Goal: Task Accomplishment & Management: Complete application form

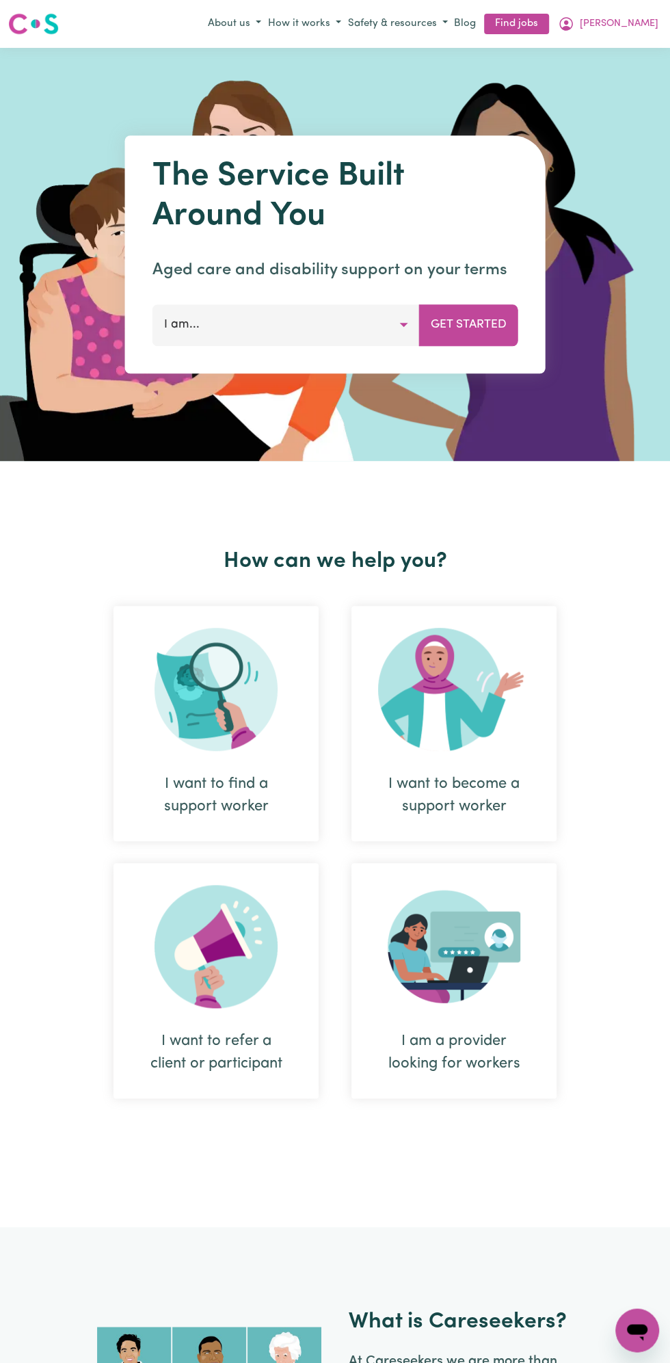
click at [641, 30] on span "[PERSON_NAME]" at bounding box center [619, 23] width 79 height 15
click at [609, 101] on link "Logout" at bounding box center [607, 102] width 108 height 26
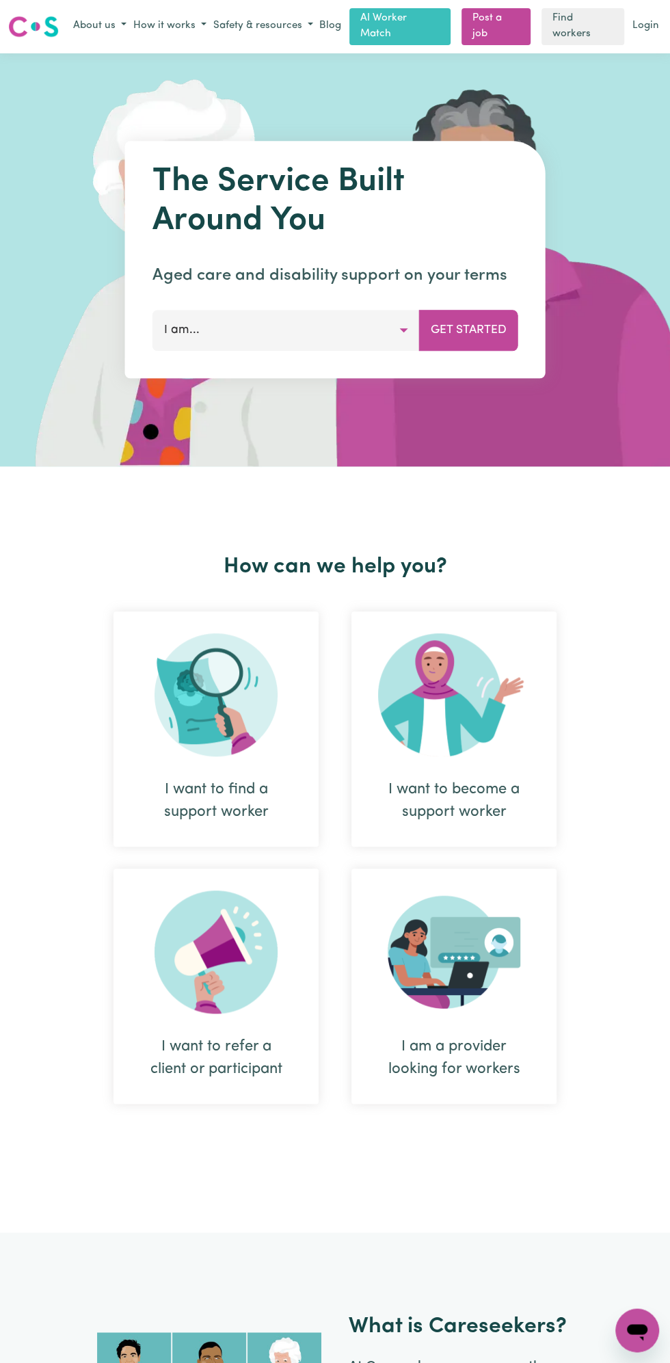
click at [653, 24] on link "Login" at bounding box center [646, 26] width 32 height 21
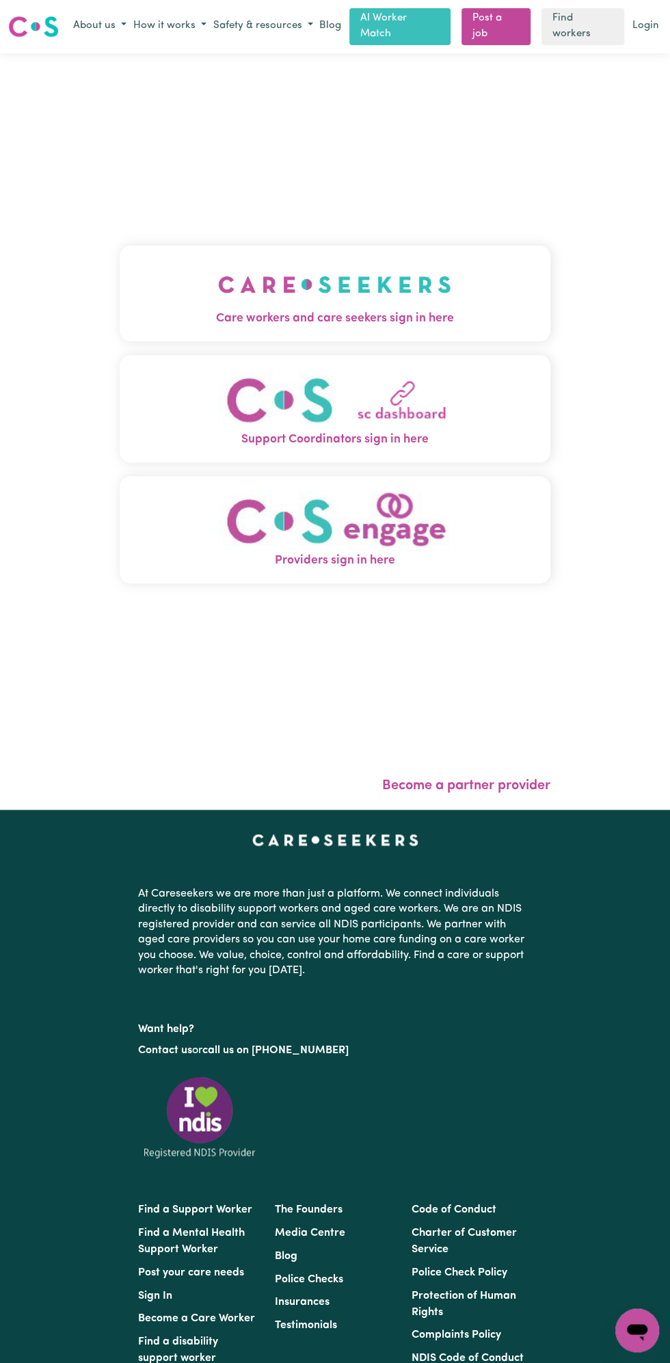
click at [644, 53] on div "Care workers and care seekers sign in here Support Coordinators sign in here Pr…" at bounding box center [335, 431] width 670 height 757
click at [372, 303] on img "Care workers and care seekers sign in here" at bounding box center [334, 284] width 233 height 51
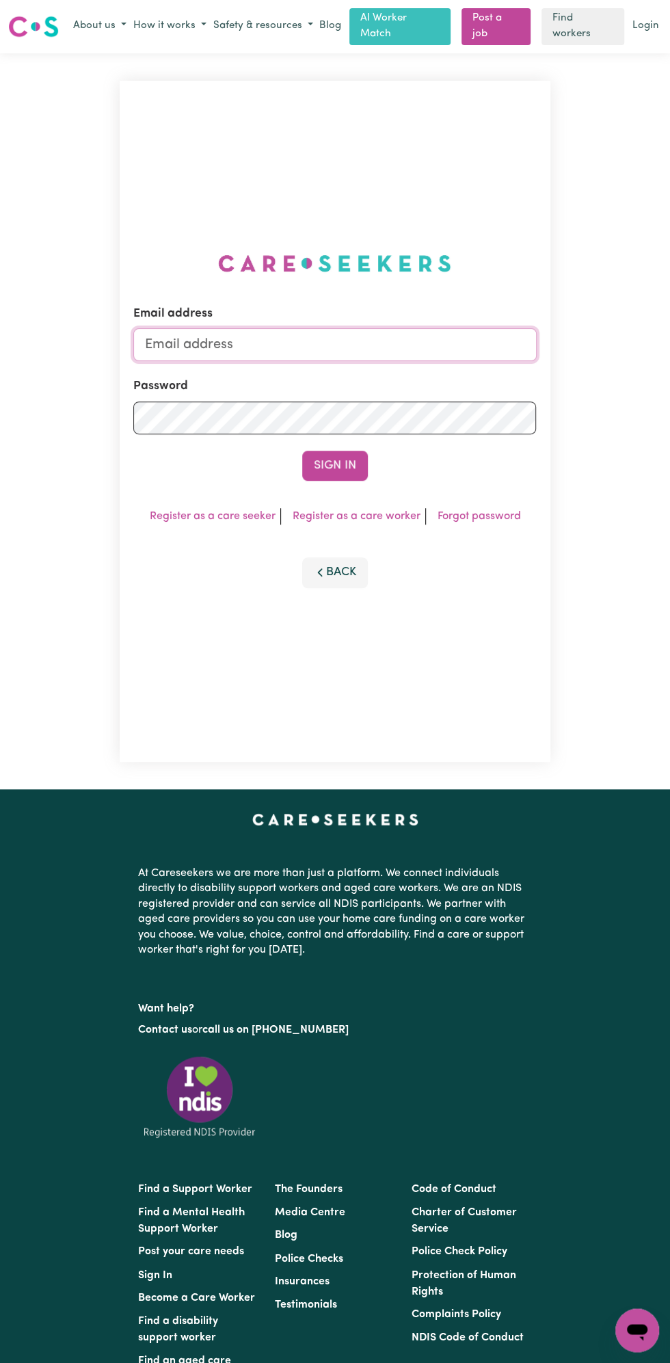
click at [228, 336] on input "Email address" at bounding box center [334, 344] width 403 height 33
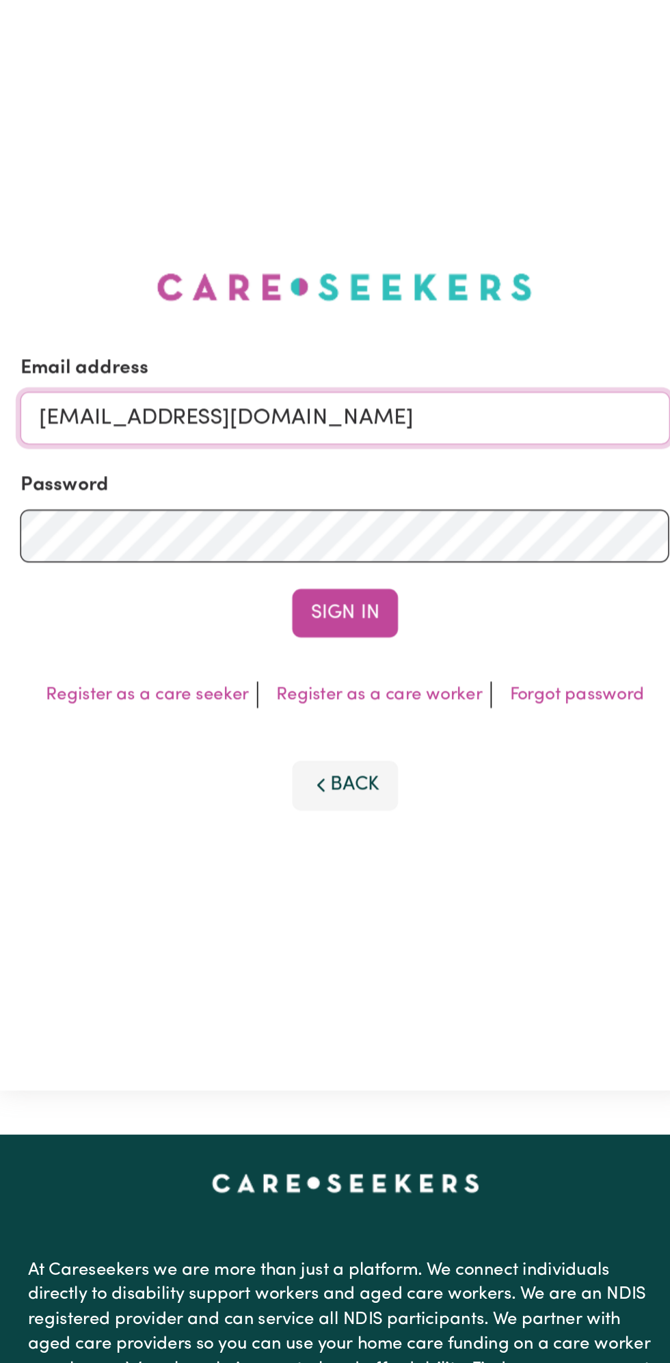
type input "[EMAIL_ADDRESS][DOMAIN_NAME]"
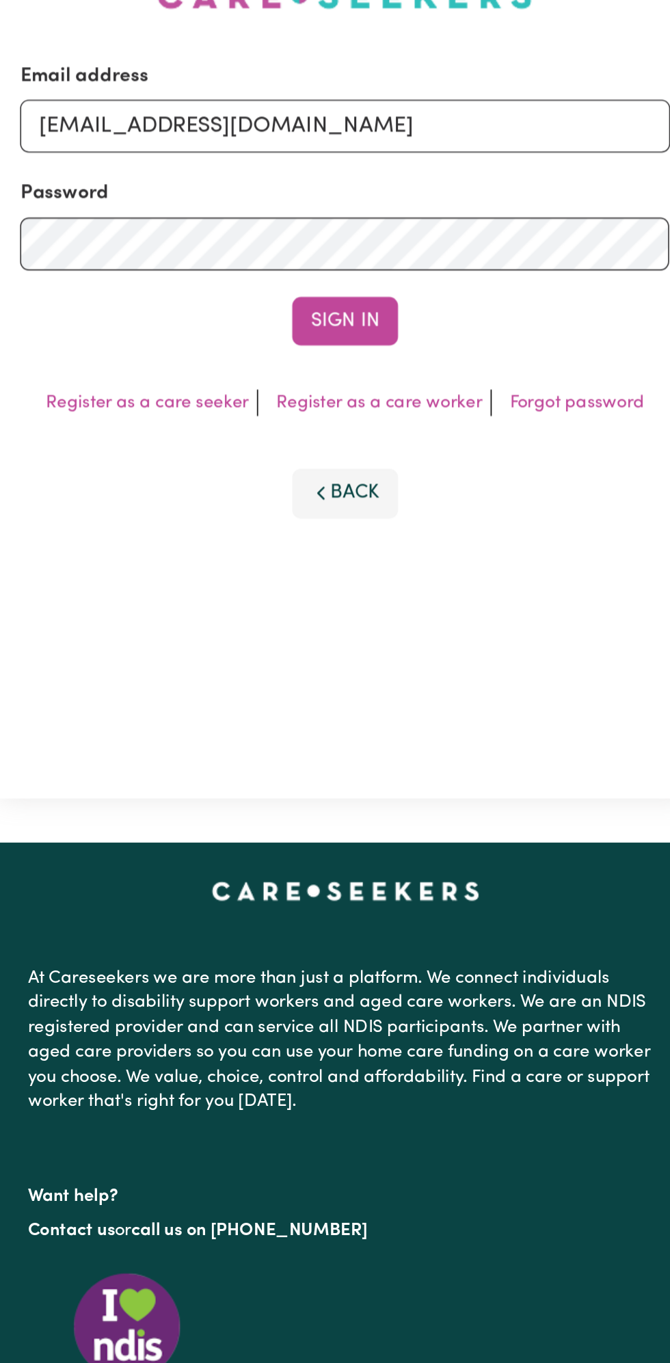
click at [360, 471] on button "Sign In" at bounding box center [335, 466] width 66 height 30
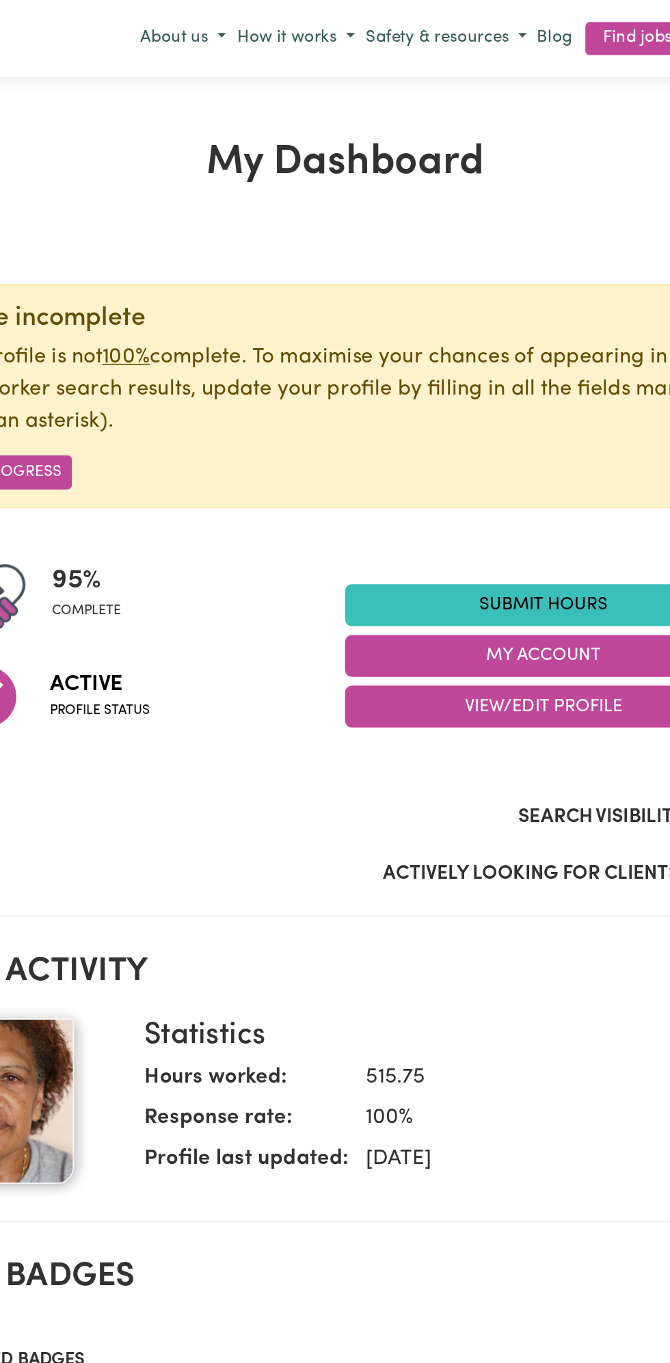
click at [467, 372] on link "Submit Hours" at bounding box center [458, 376] width 246 height 26
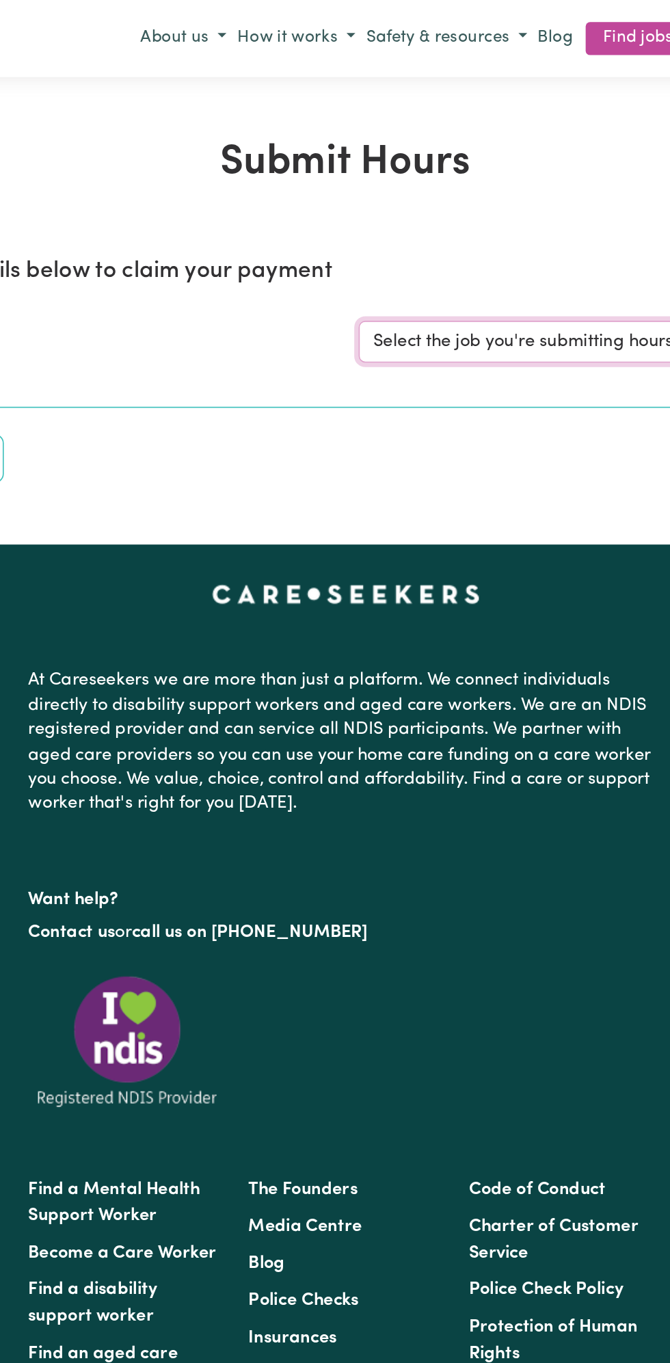
click at [451, 224] on select "Select the job you're submitting hours for... [Vartouhie ([PERSON_NAME]) [PERSO…" at bounding box center [502, 212] width 319 height 26
select select "13810"
click at [343, 199] on select "Select the job you're submitting hours for... [Vartouhie ([PERSON_NAME]) [PERSO…" at bounding box center [502, 212] width 319 height 26
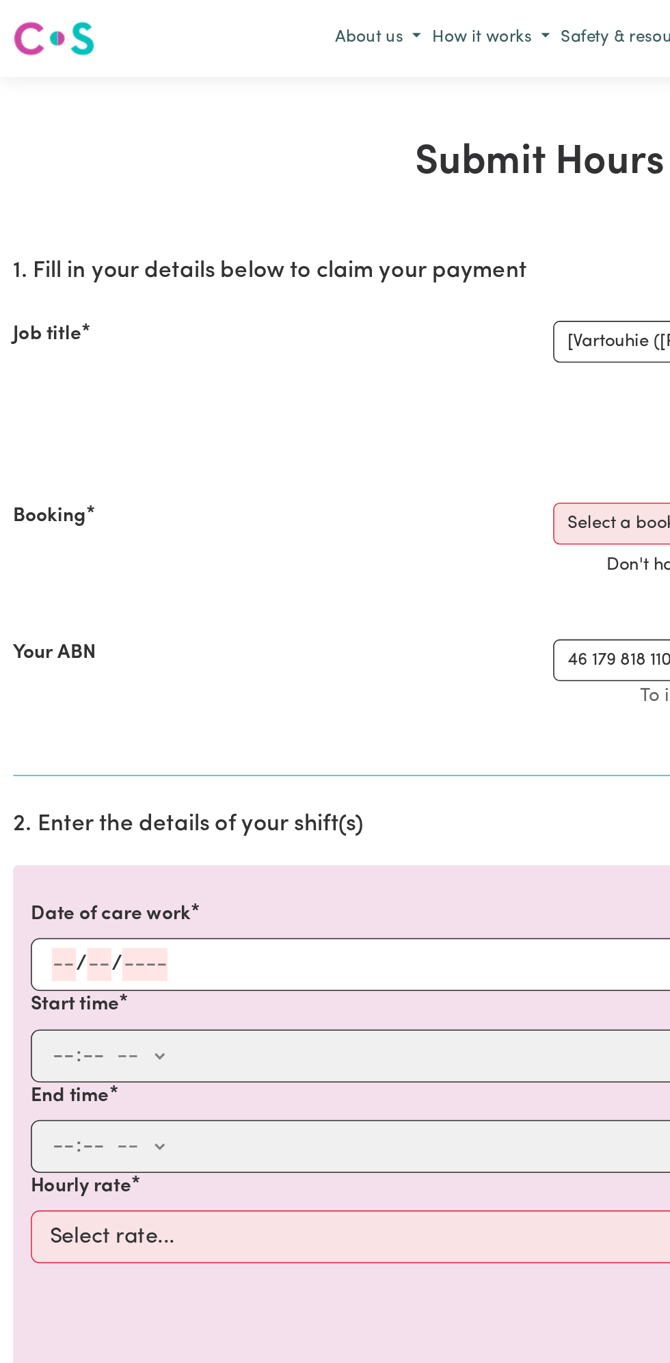
click at [40, 600] on input "number" at bounding box center [39, 598] width 15 height 21
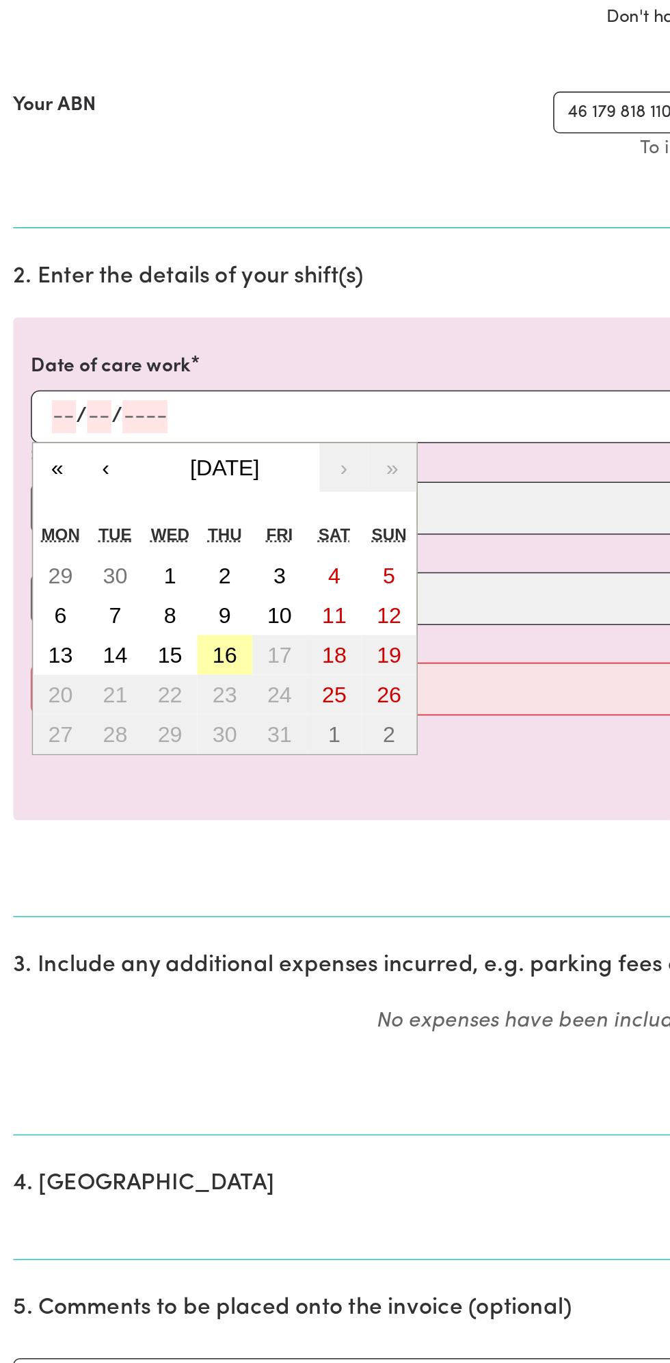
click at [146, 739] on abbr "16" at bounding box center [139, 746] width 15 height 15
type input "[DATE]"
type input "16"
type input "10"
type input "2025"
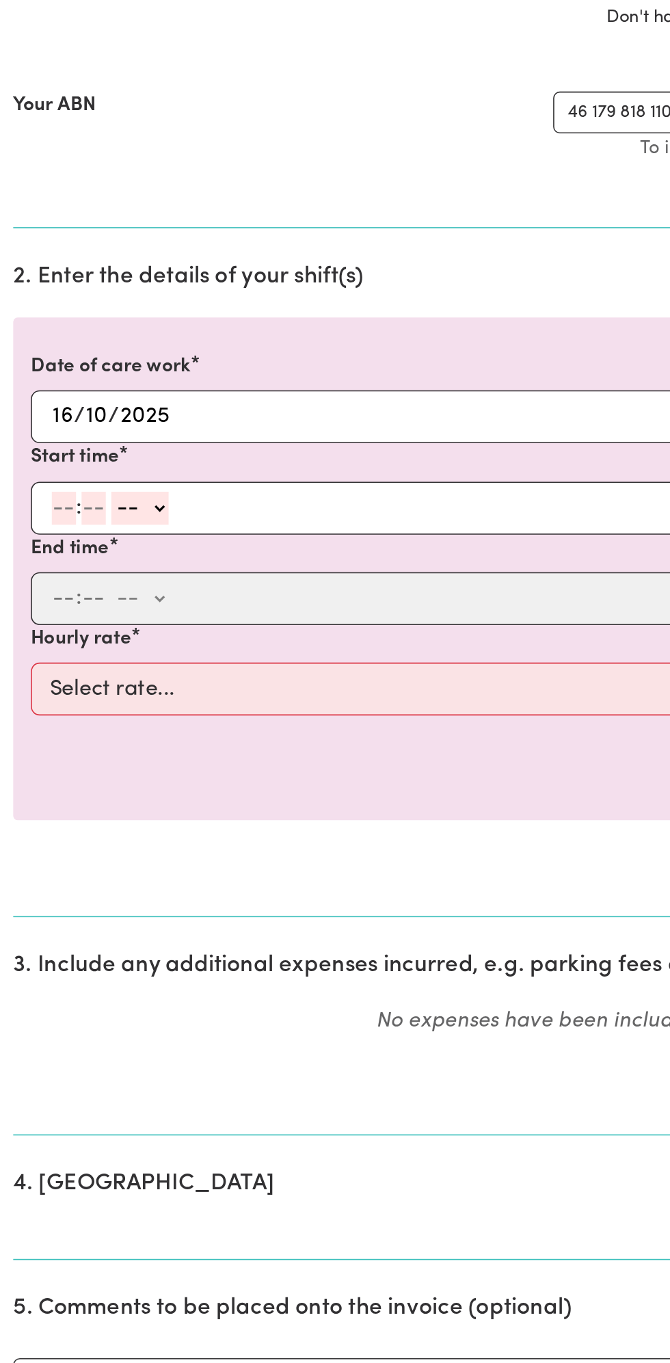
click at [36, 677] on label "End time" at bounding box center [43, 681] width 49 height 18
click at [81, 646] on select "-- am pm" at bounding box center [87, 655] width 36 height 21
select select "am"
click at [69, 645] on select "-- am pm" at bounding box center [87, 655] width 36 height 21
click at [43, 653] on input "number" at bounding box center [39, 655] width 15 height 21
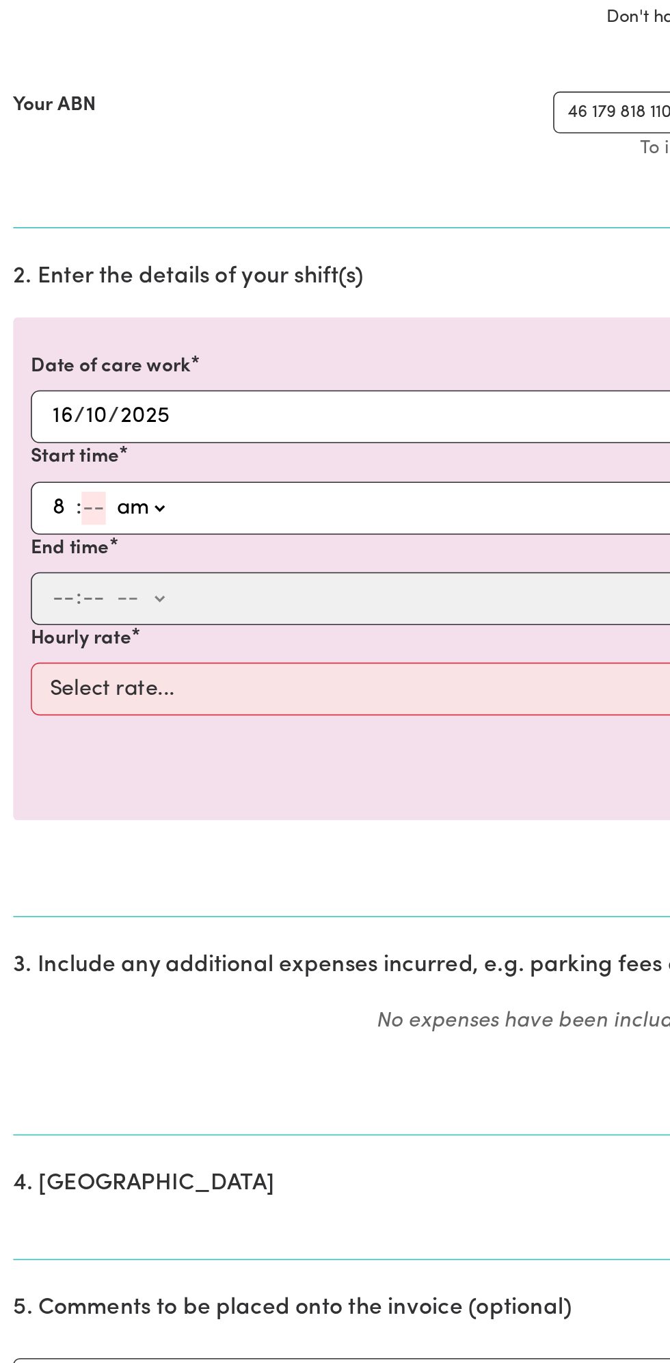
type input "8"
type input "0"
type input "08:00"
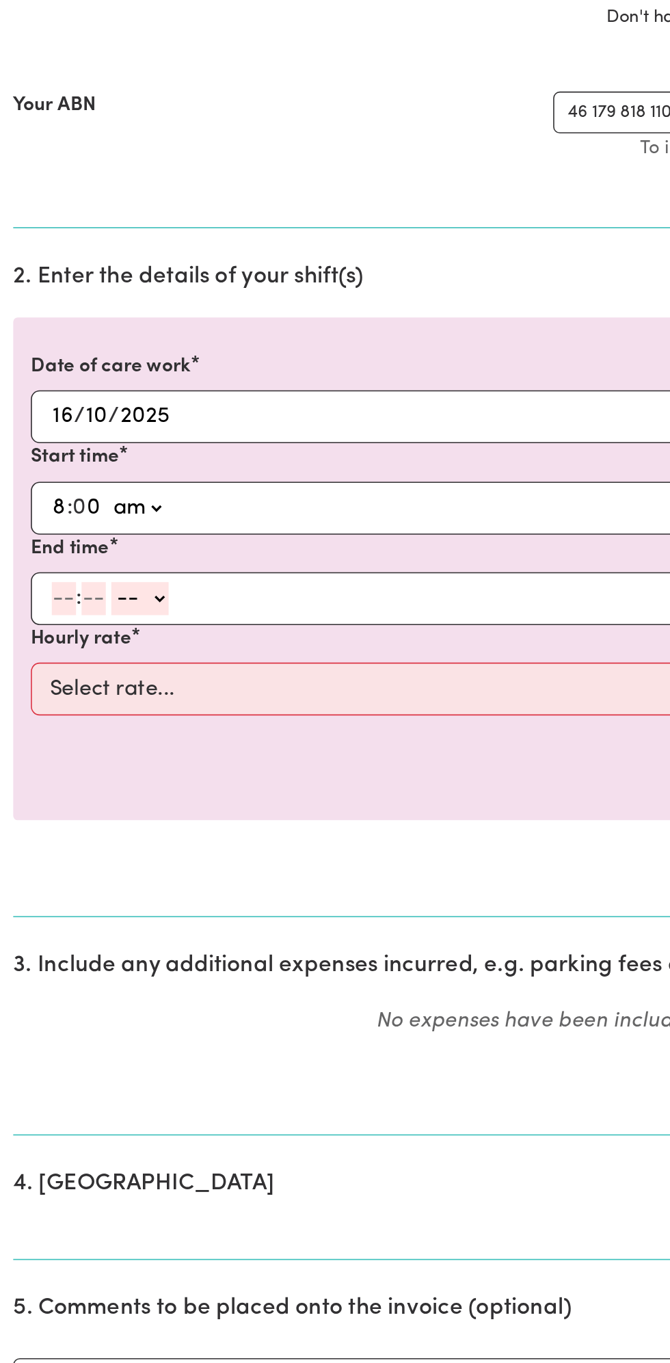
type input "0"
click at [39, 713] on input "number" at bounding box center [39, 711] width 15 height 21
type input "9"
type input "0"
click at [102, 711] on select "-- am pm" at bounding box center [85, 711] width 36 height 21
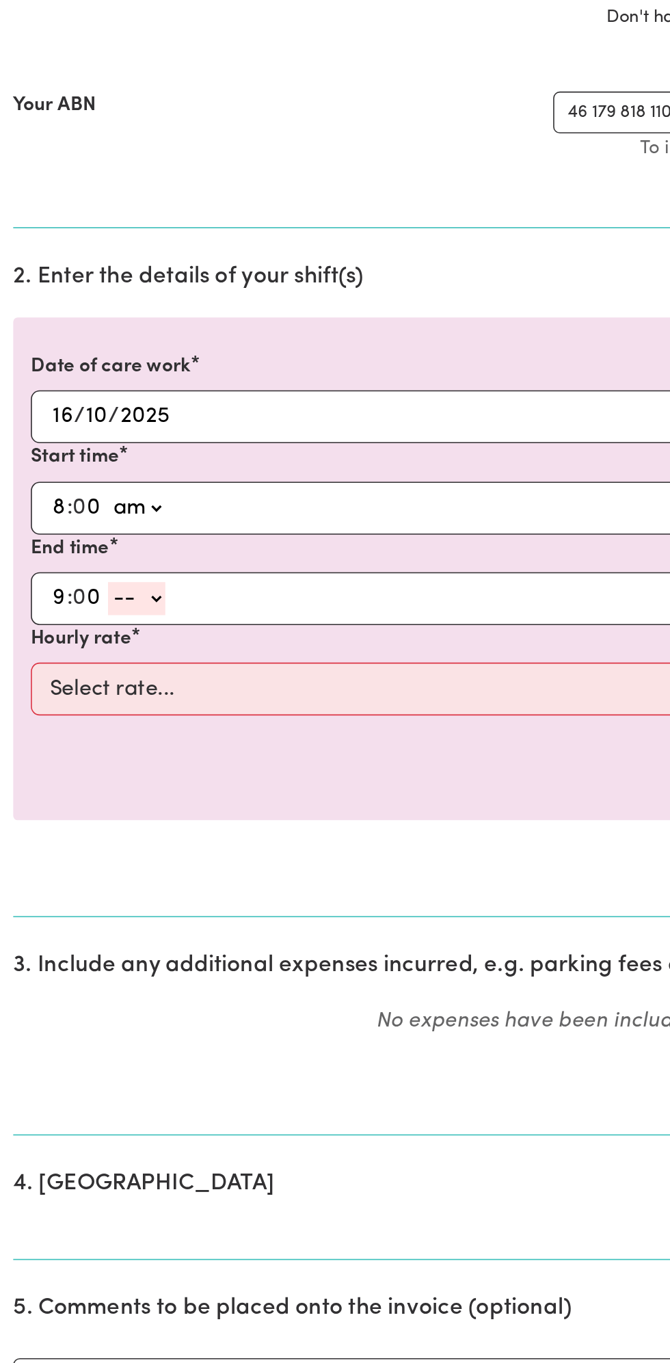
select select "am"
click at [67, 701] on select "-- am pm" at bounding box center [85, 711] width 36 height 21
type input "09:00"
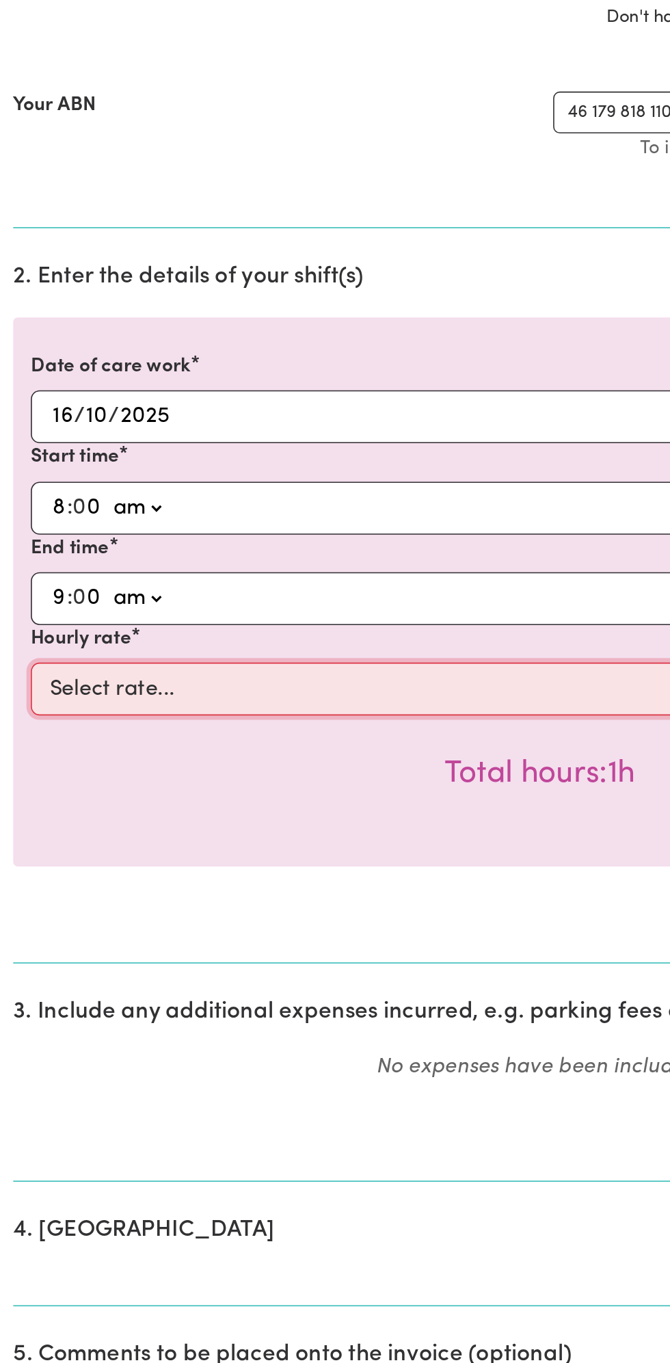
click at [200, 759] on select "Select rate... $49.00 (Weekday) $60.00 ([DATE])" at bounding box center [335, 767] width 632 height 33
select select "49-Weekday"
click at [19, 751] on select "Select rate... $49.00 (Weekday) $60.00 ([DATE])" at bounding box center [335, 767] width 632 height 33
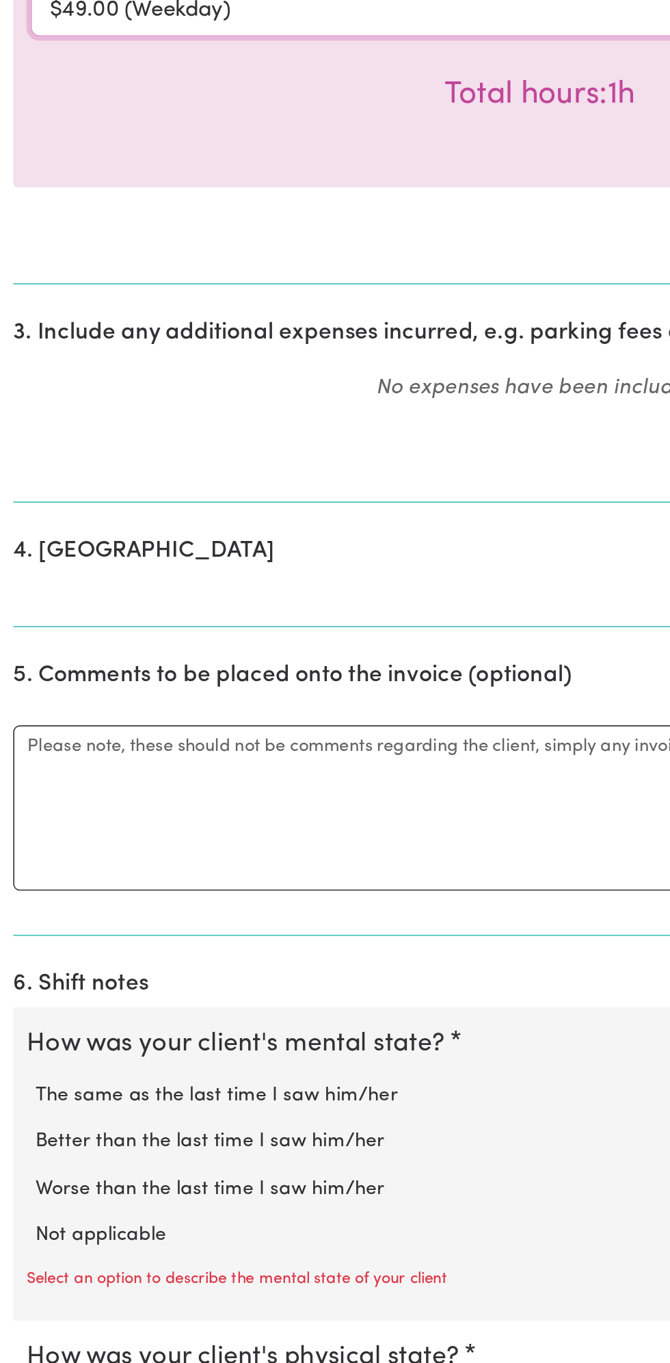
scroll to position [248, 0]
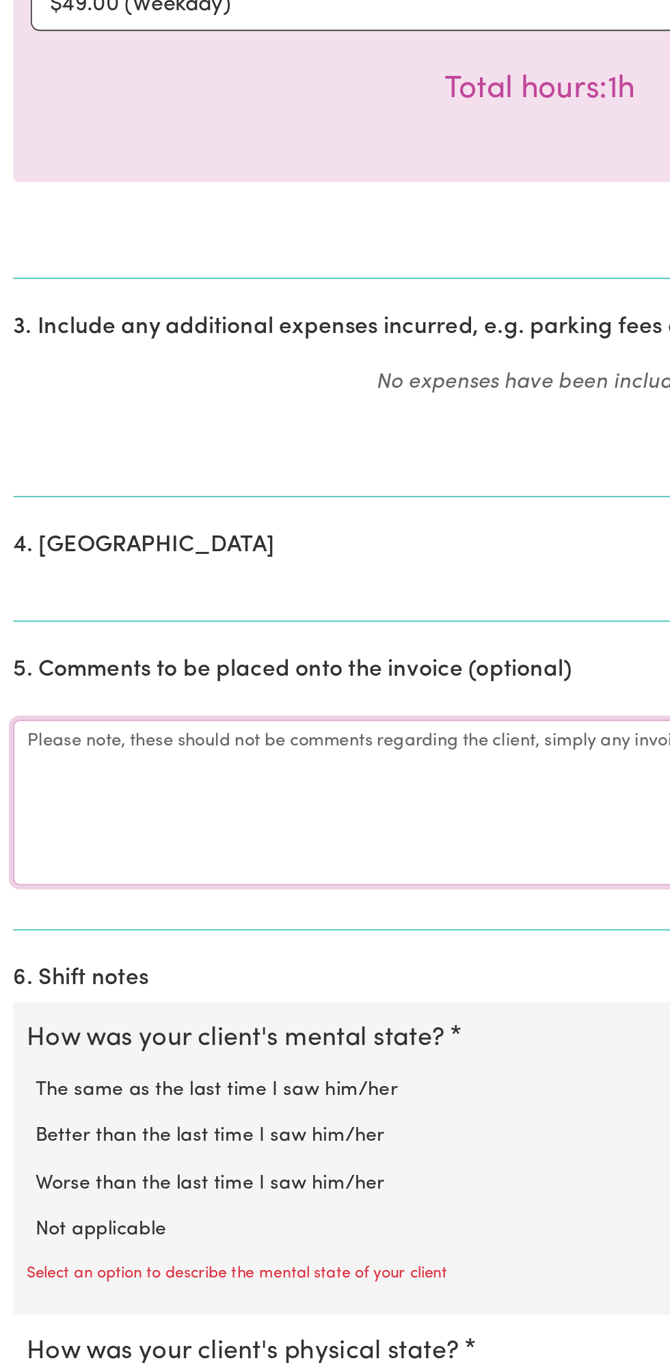
click at [104, 1003] on textarea "Comments" at bounding box center [335, 1015] width 654 height 103
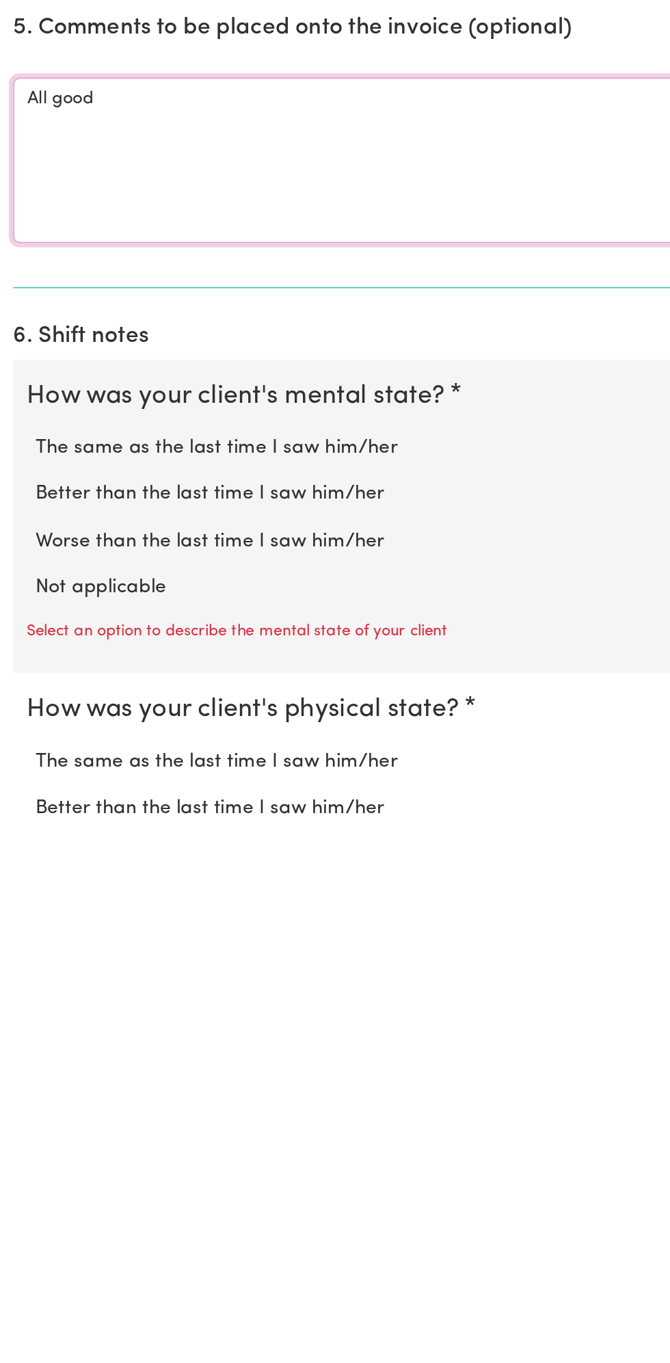
type textarea "All good"
click at [102, 1209] on label "Not applicable" at bounding box center [335, 1218] width 627 height 18
click at [22, 1209] on input "Not applicable" at bounding box center [21, 1209] width 1 height 1
radio input "true"
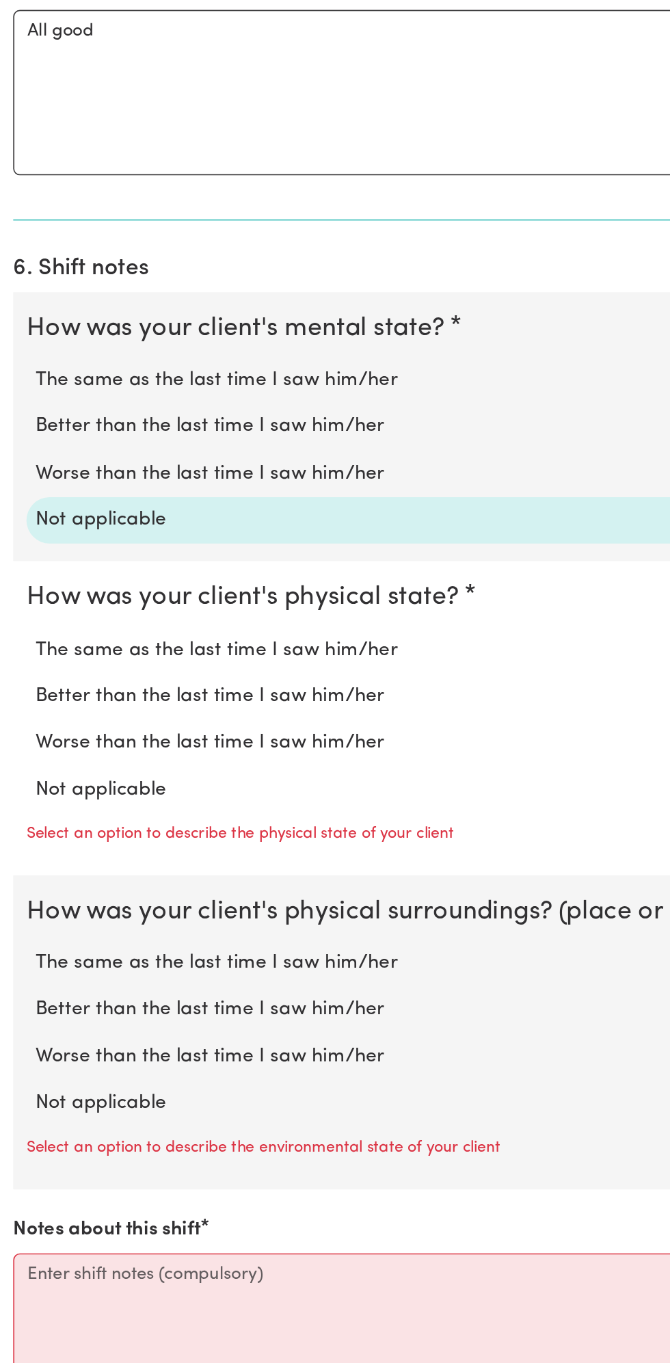
scroll to position [708, 0]
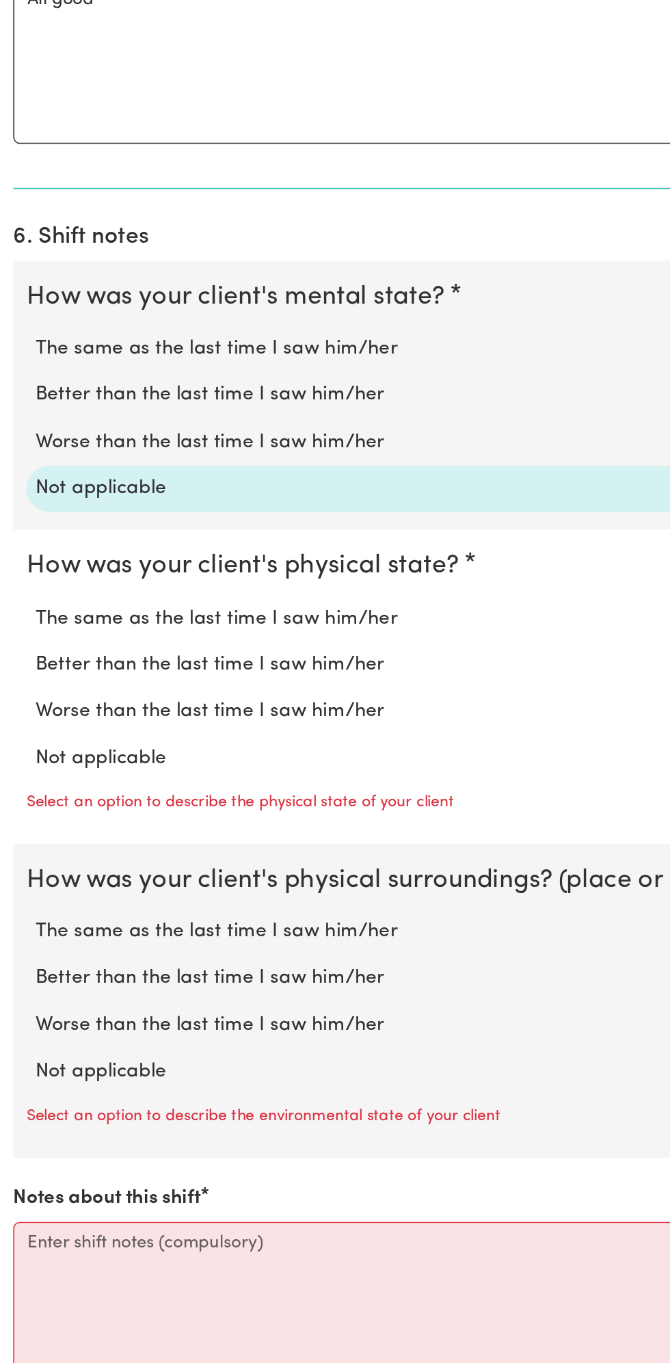
click at [92, 983] on label "Not applicable" at bounding box center [335, 988] width 627 height 18
click at [22, 979] on input "Not applicable" at bounding box center [21, 978] width 1 height 1
radio input "true"
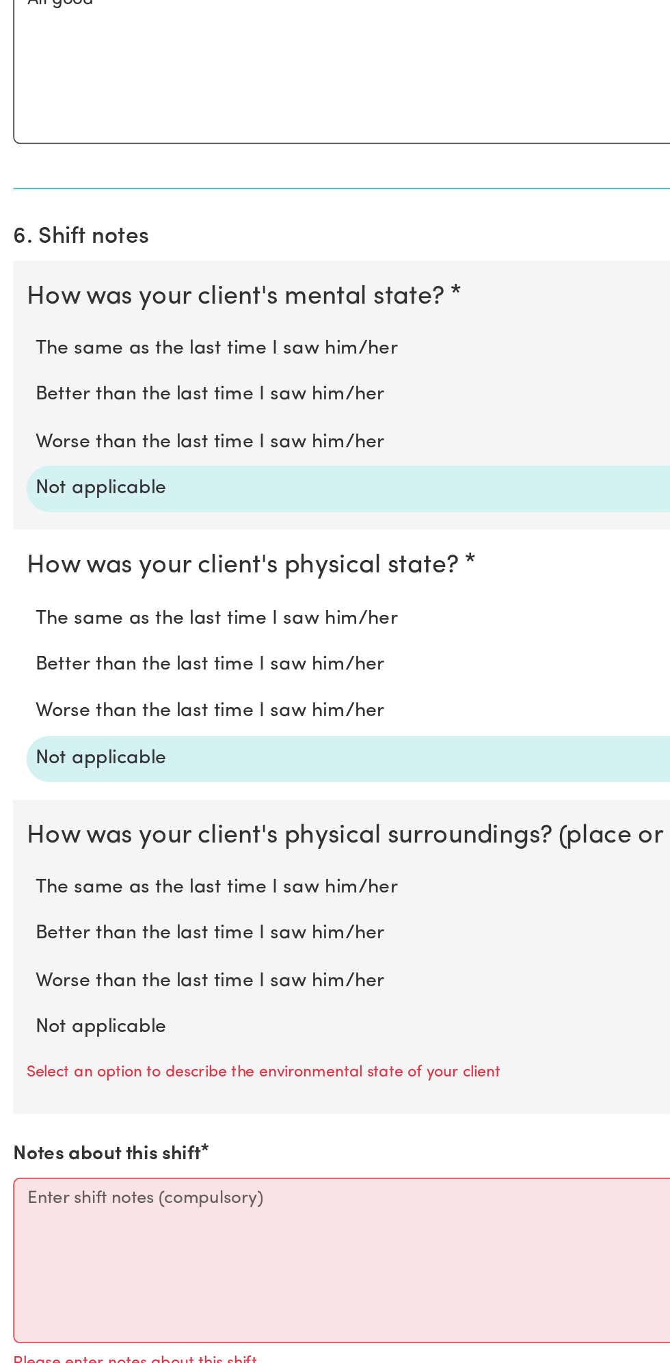
click at [101, 1149] on label "Not applicable" at bounding box center [335, 1155] width 627 height 18
click at [22, 1146] on input "Not applicable" at bounding box center [21, 1145] width 1 height 1
radio input "true"
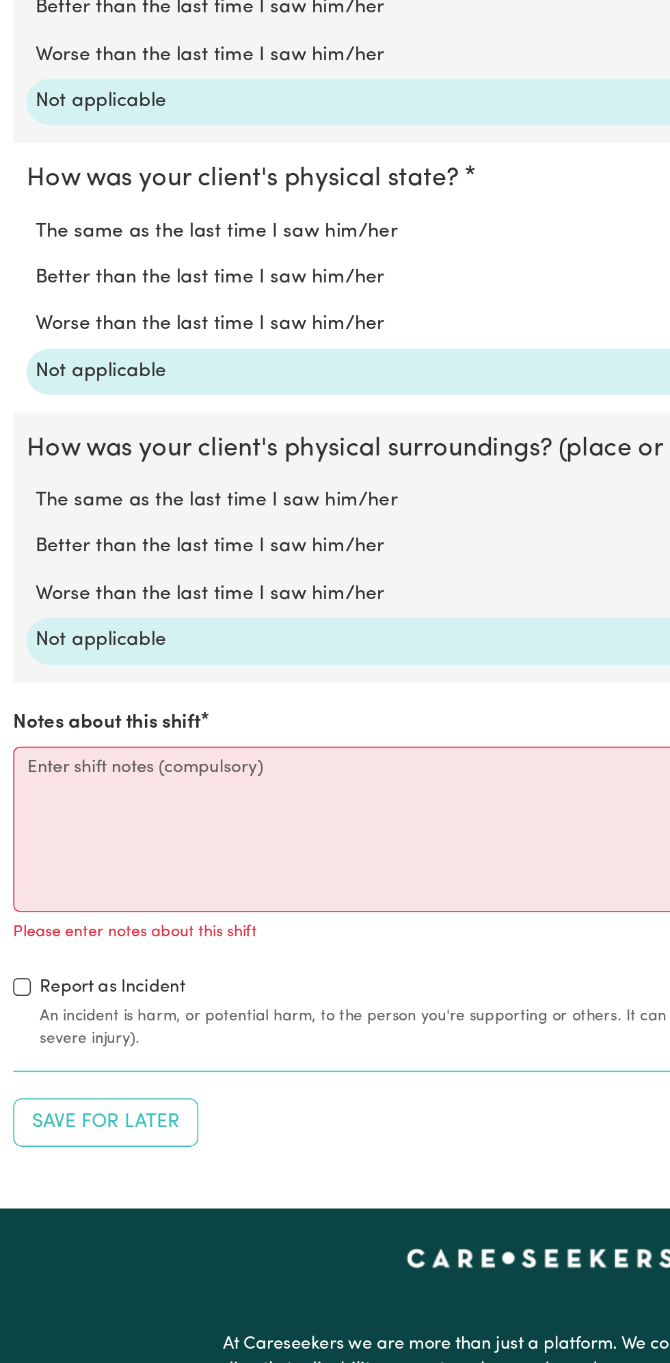
scroll to position [950, 0]
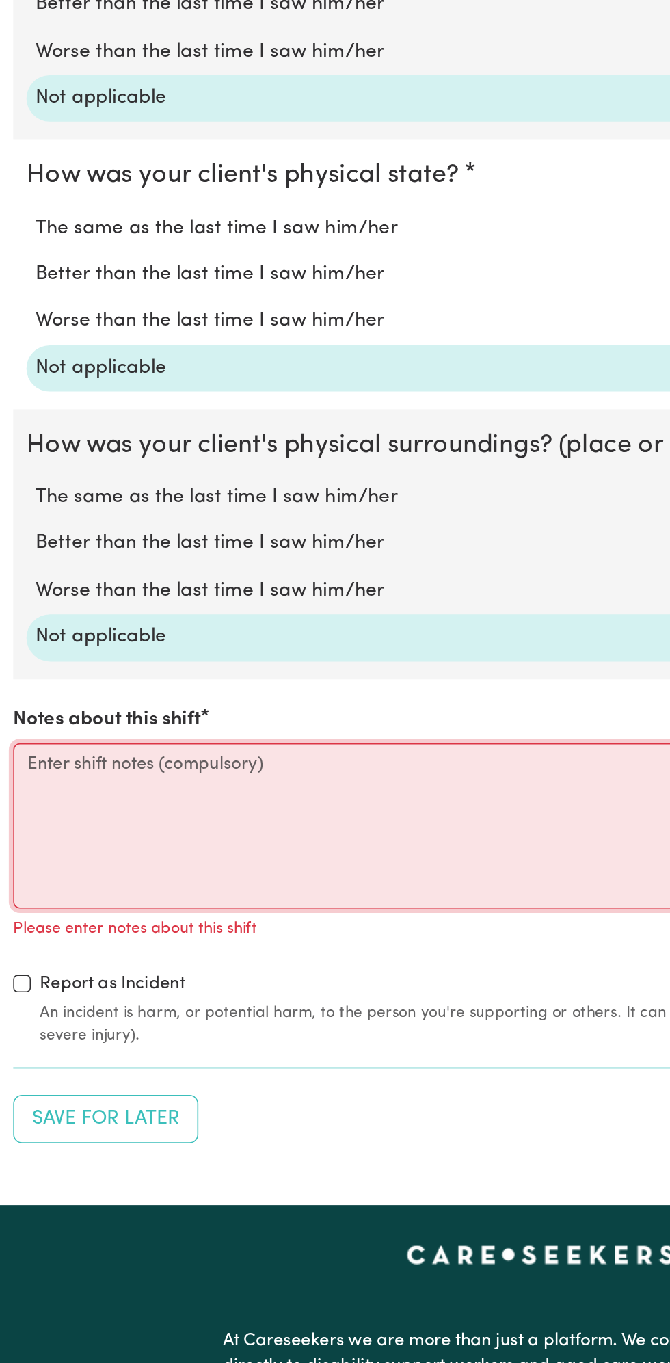
click at [107, 1029] on textarea "Notes about this shift" at bounding box center [335, 1029] width 654 height 103
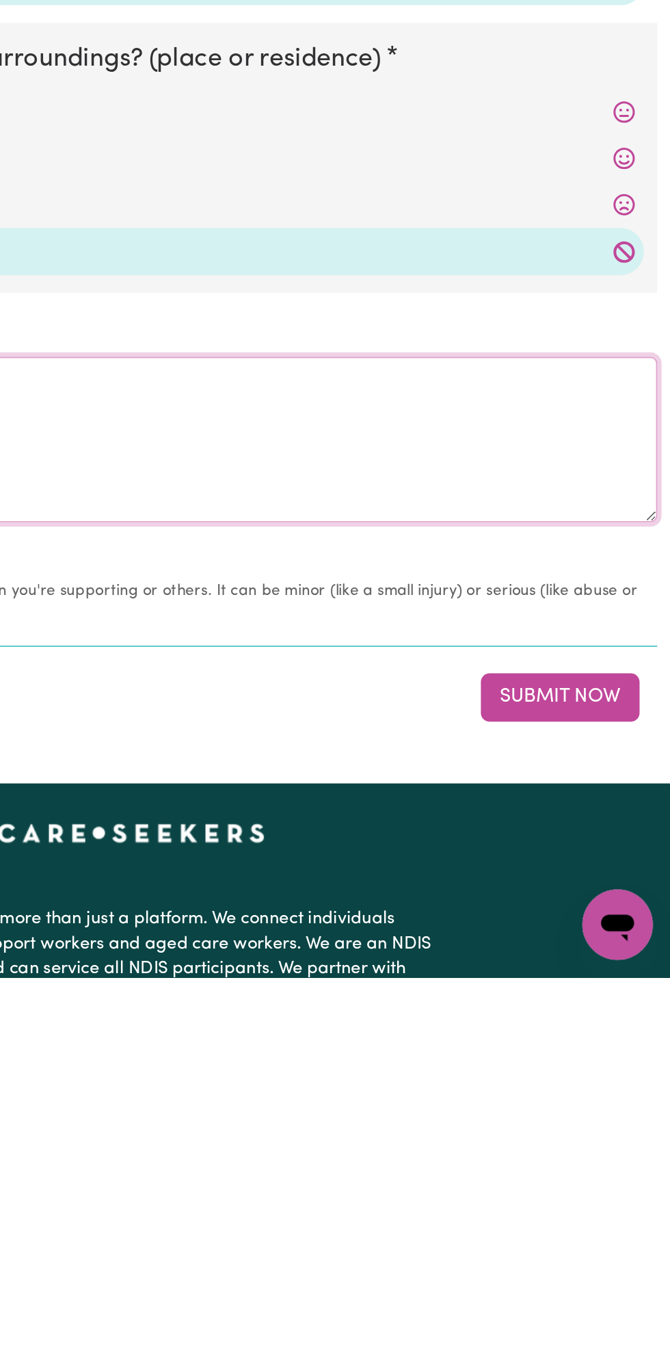
type textarea "Nothing changes all good"
click at [610, 1191] on button "Submit Now" at bounding box center [602, 1189] width 98 height 30
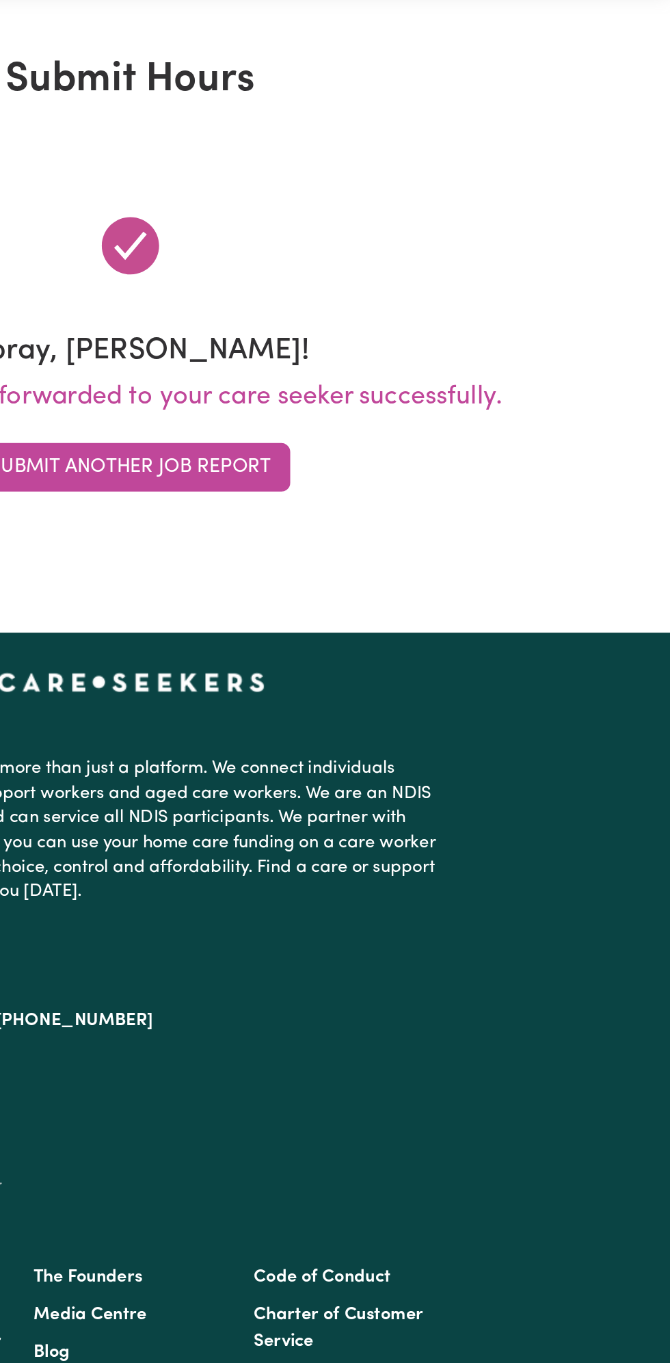
scroll to position [0, 0]
